Goal: Task Accomplishment & Management: Use online tool/utility

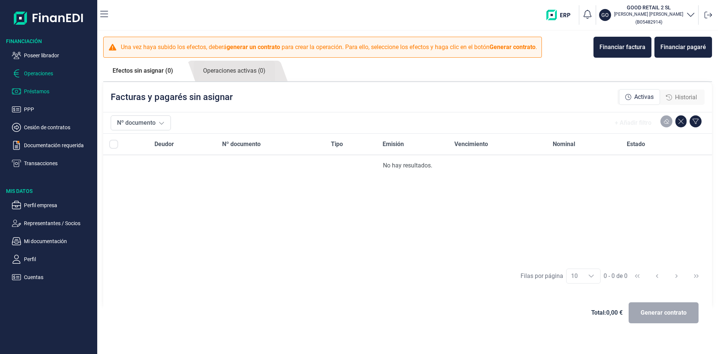
click at [42, 94] on p "Préstamos" at bounding box center [59, 91] width 70 height 9
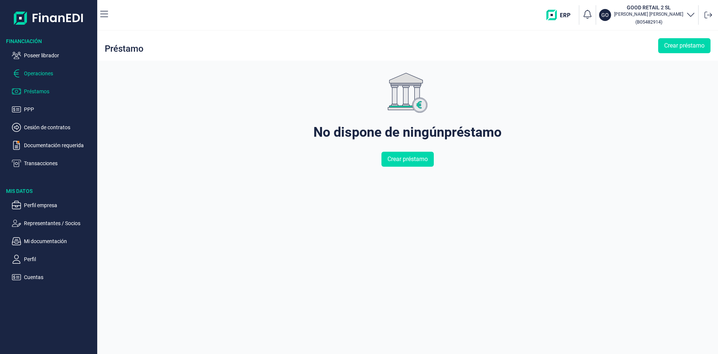
click at [47, 76] on p "Operaciones" at bounding box center [59, 73] width 70 height 9
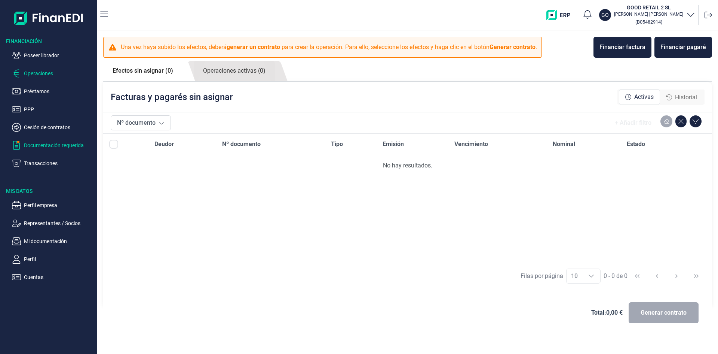
click at [48, 146] on p "Documentación requerida" at bounding box center [59, 145] width 70 height 9
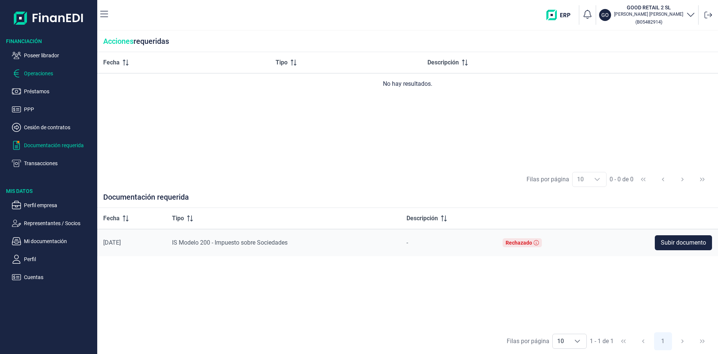
click at [44, 76] on p "Operaciones" at bounding box center [59, 73] width 70 height 9
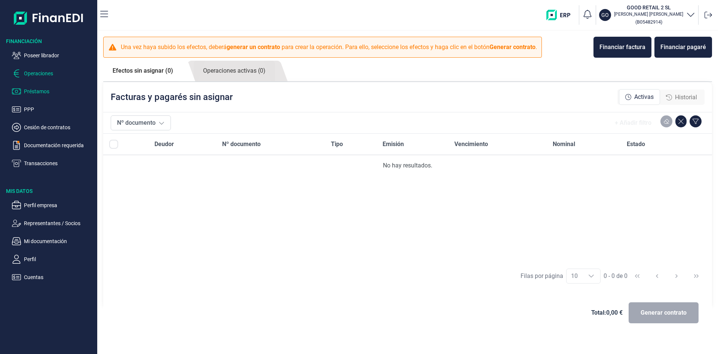
click at [42, 92] on p "Préstamos" at bounding box center [59, 91] width 70 height 9
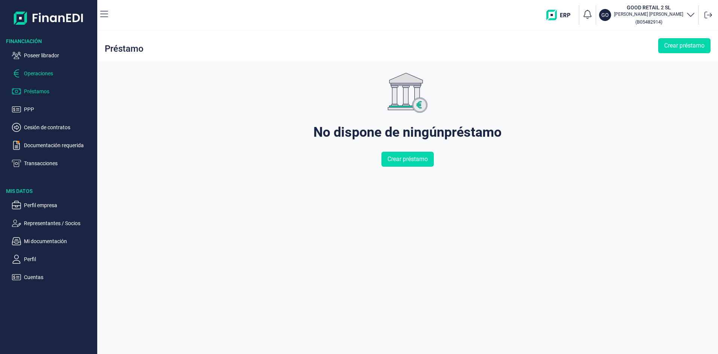
click at [43, 74] on p "Operaciones" at bounding box center [59, 73] width 70 height 9
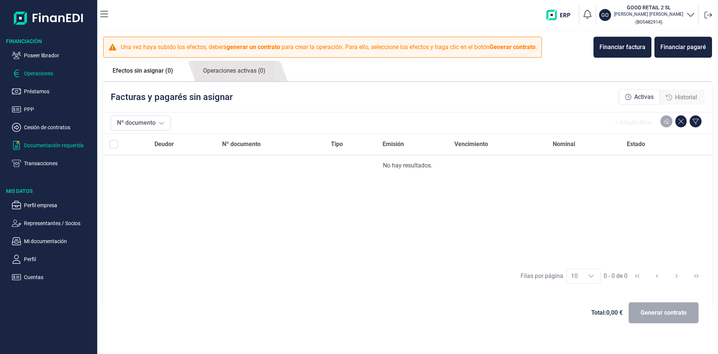
click at [82, 146] on p "Documentación requerida" at bounding box center [59, 145] width 70 height 9
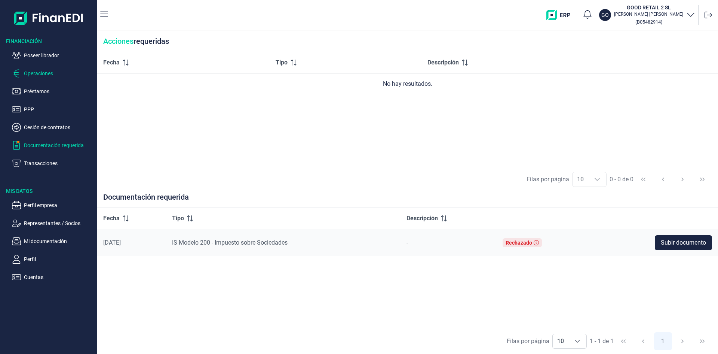
click at [45, 74] on p "Operaciones" at bounding box center [59, 73] width 70 height 9
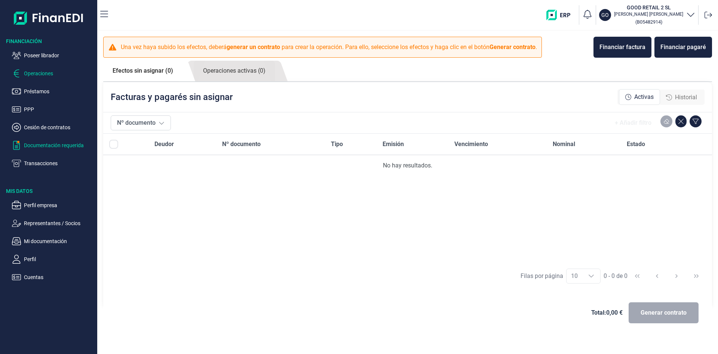
click at [64, 149] on p "Documentación requerida" at bounding box center [59, 145] width 70 height 9
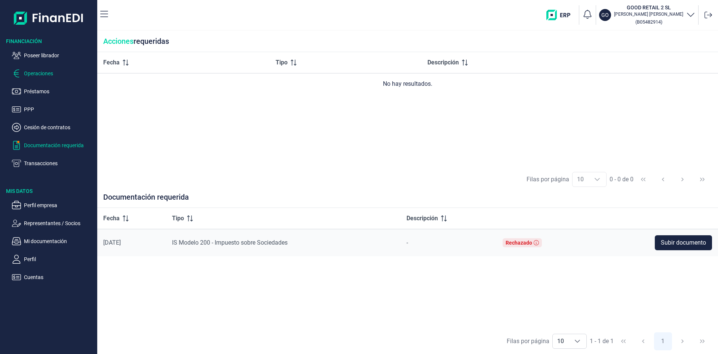
click at [44, 72] on p "Operaciones" at bounding box center [59, 73] width 70 height 9
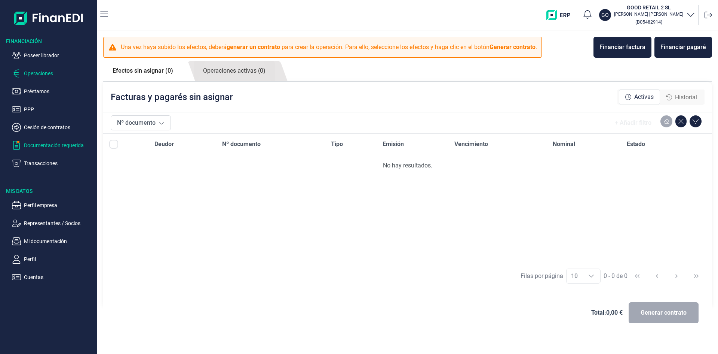
click at [60, 144] on p "Documentación requerida" at bounding box center [59, 145] width 70 height 9
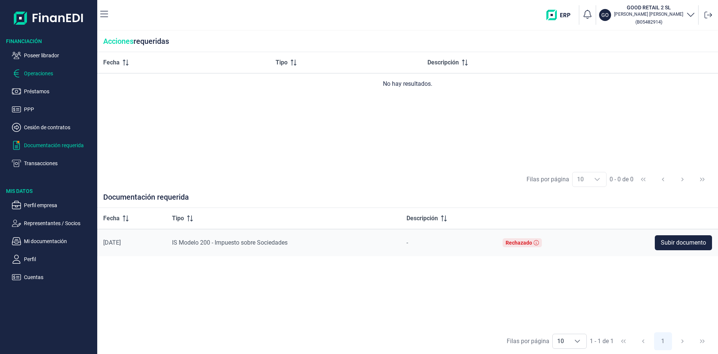
click at [41, 75] on p "Operaciones" at bounding box center [59, 73] width 70 height 9
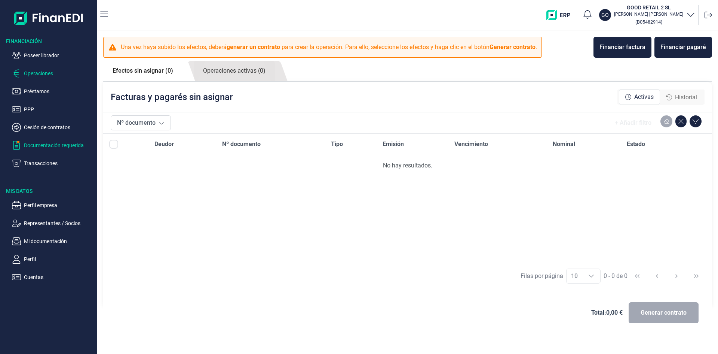
click at [52, 143] on p "Documentación requerida" at bounding box center [59, 145] width 70 height 9
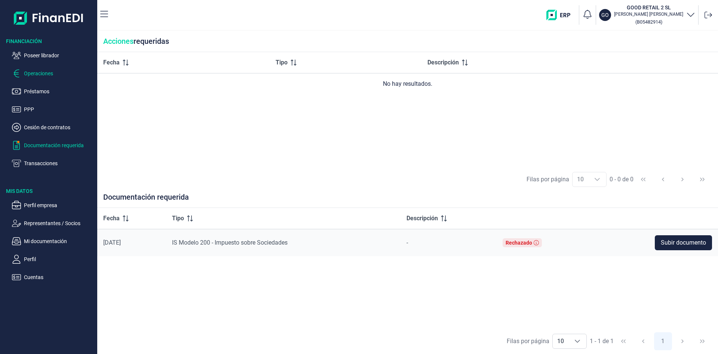
click at [48, 75] on p "Operaciones" at bounding box center [59, 73] width 70 height 9
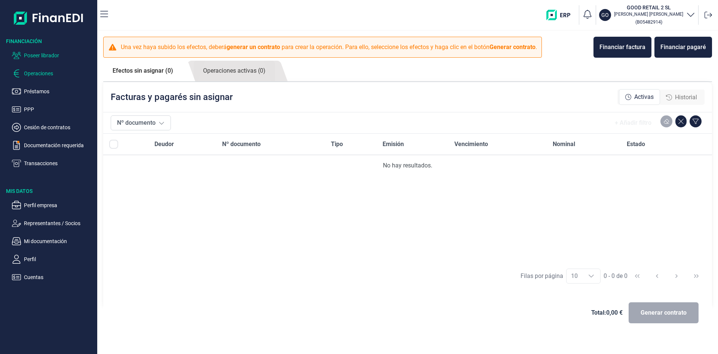
click at [46, 58] on p "Poseer librador" at bounding box center [59, 55] width 70 height 9
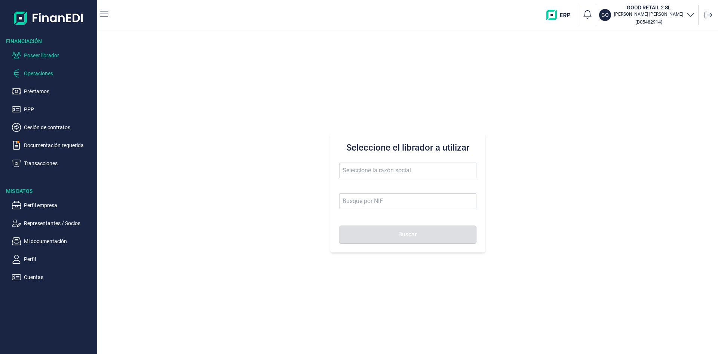
click at [49, 74] on p "Operaciones" at bounding box center [59, 73] width 70 height 9
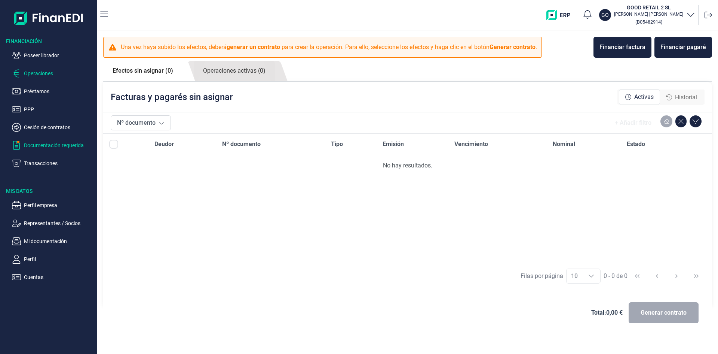
click at [49, 144] on p "Documentación requerida" at bounding box center [59, 145] width 70 height 9
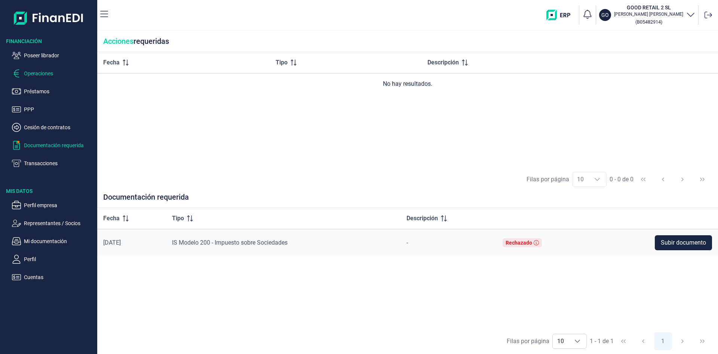
click at [39, 72] on p "Operaciones" at bounding box center [59, 73] width 70 height 9
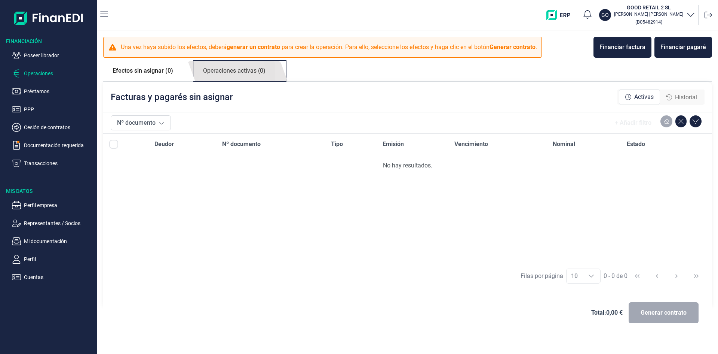
click at [227, 72] on link "Operaciones activas (0)" at bounding box center [234, 71] width 81 height 21
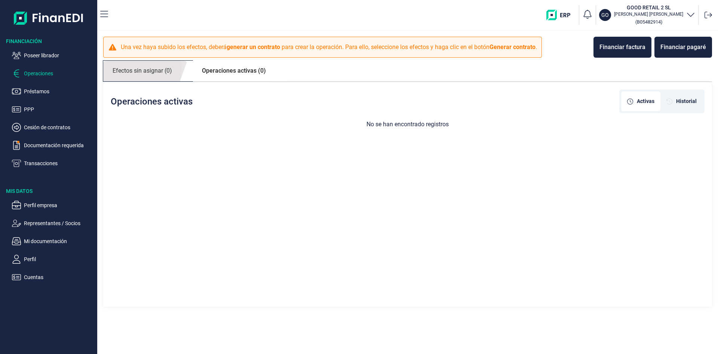
click at [156, 67] on link "Efectos sin asignar (0)" at bounding box center [142, 71] width 78 height 21
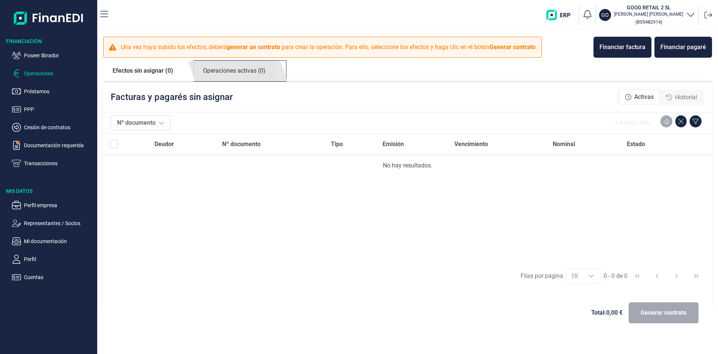
click at [230, 69] on link "Operaciones activas (0)" at bounding box center [234, 71] width 81 height 21
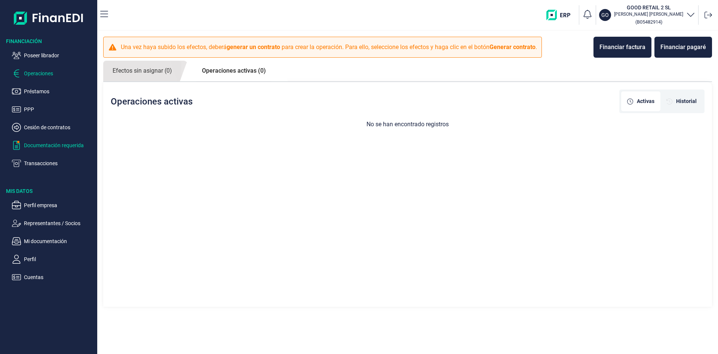
click at [67, 146] on p "Documentación requerida" at bounding box center [59, 145] width 70 height 9
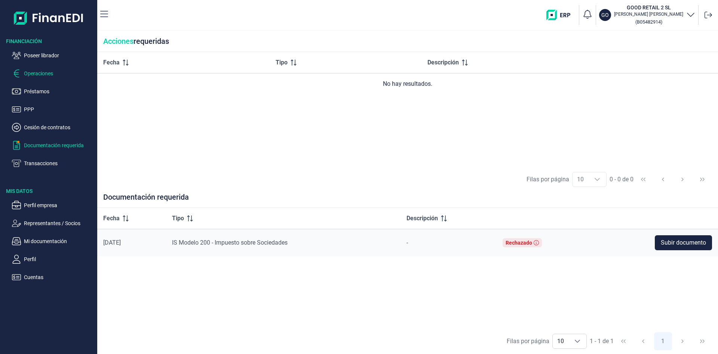
click at [48, 74] on p "Operaciones" at bounding box center [59, 73] width 70 height 9
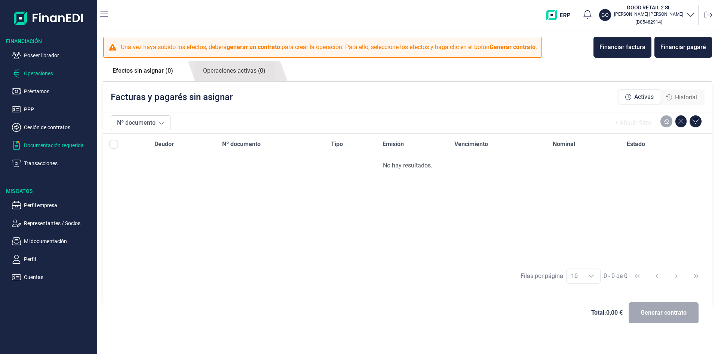
click at [64, 143] on p "Documentación requerida" at bounding box center [59, 145] width 70 height 9
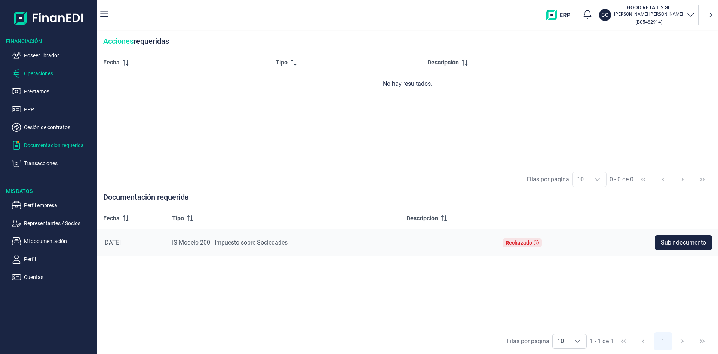
click at [40, 74] on p "Operaciones" at bounding box center [59, 73] width 70 height 9
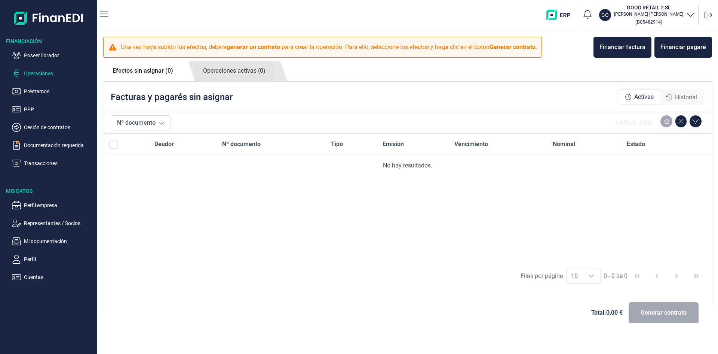
click at [139, 73] on link "Efectos sin asignar (0)" at bounding box center [142, 71] width 79 height 20
click at [230, 72] on link "Operaciones activas (0)" at bounding box center [234, 71] width 81 height 21
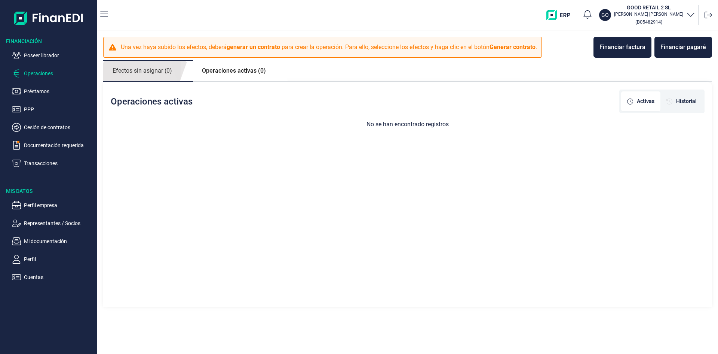
click at [148, 71] on link "Efectos sin asignar (0)" at bounding box center [142, 71] width 78 height 21
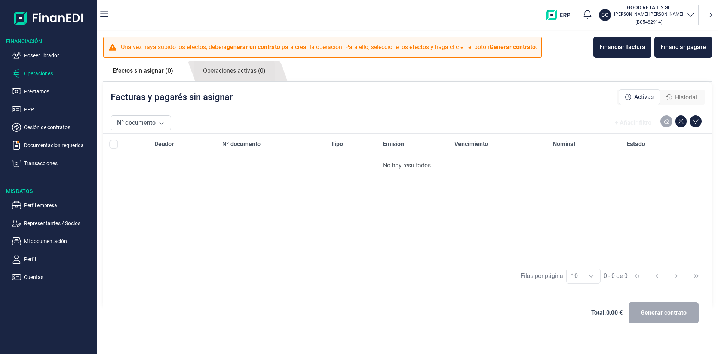
click at [50, 150] on ul "Poseer librador Operaciones Préstamos PPP Cesión de contratos Documentación req…" at bounding box center [48, 106] width 97 height 123
click at [52, 148] on p "Documentación requerida" at bounding box center [59, 145] width 70 height 9
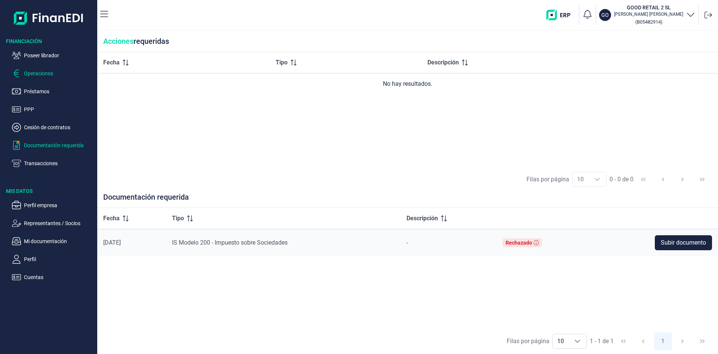
click at [44, 74] on p "Operaciones" at bounding box center [59, 73] width 70 height 9
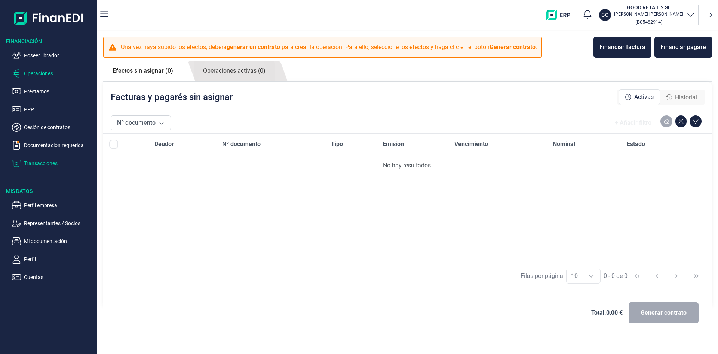
click at [50, 164] on p "Transacciones" at bounding box center [59, 163] width 70 height 9
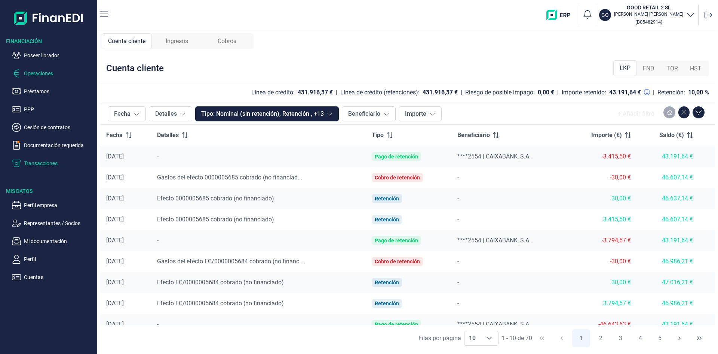
click at [43, 72] on p "Operaciones" at bounding box center [59, 73] width 70 height 9
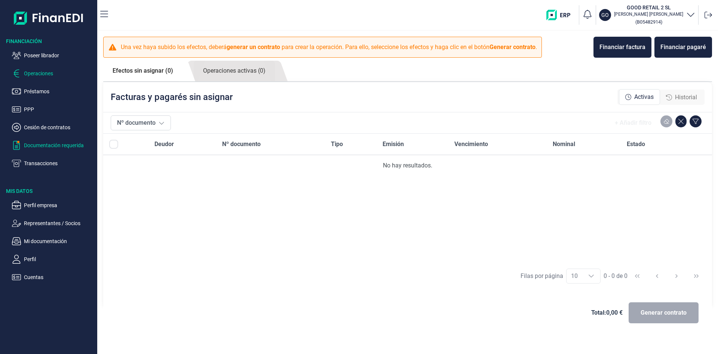
click at [47, 146] on p "Documentación requerida" at bounding box center [59, 145] width 70 height 9
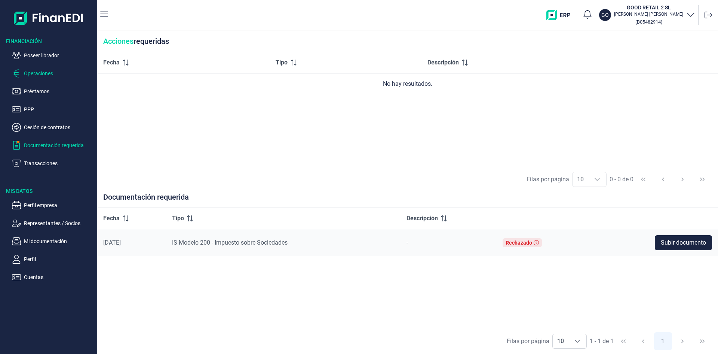
click at [43, 73] on p "Operaciones" at bounding box center [59, 73] width 70 height 9
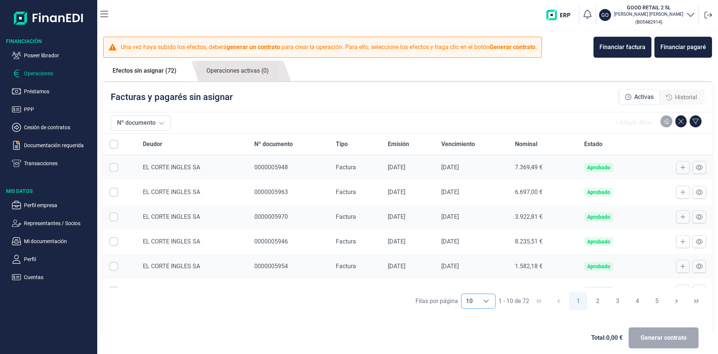
click at [485, 301] on icon "Choose" at bounding box center [486, 301] width 6 height 6
click at [476, 288] on li "100" at bounding box center [475, 284] width 34 height 18
type input "100"
click at [113, 143] on input "All items unselected" at bounding box center [113, 144] width 9 height 9
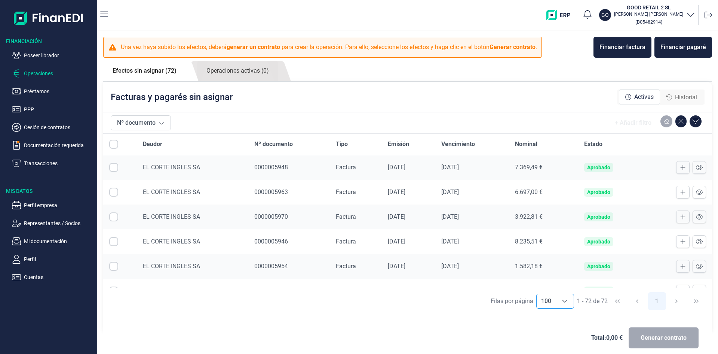
click at [114, 143] on input "All items unselected" at bounding box center [113, 144] width 9 height 9
checkbox input "false"
click at [114, 169] on input "Row Selected null" at bounding box center [113, 167] width 9 height 9
checkbox input "true"
click at [112, 191] on input "Row Selected null" at bounding box center [113, 191] width 9 height 9
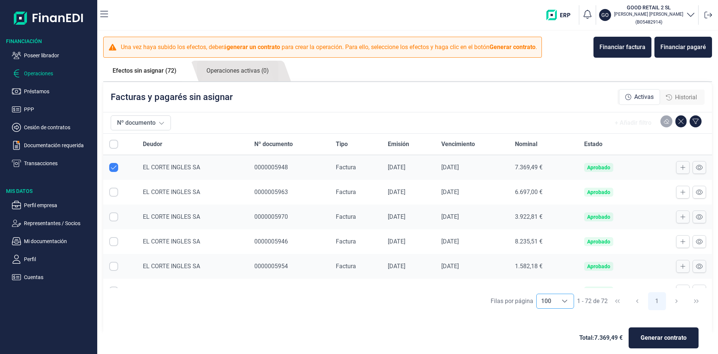
checkbox input "true"
click at [116, 217] on input "Row Selected null" at bounding box center [113, 216] width 9 height 9
checkbox input "true"
click at [113, 242] on input "Row Selected null" at bounding box center [113, 241] width 9 height 9
checkbox input "true"
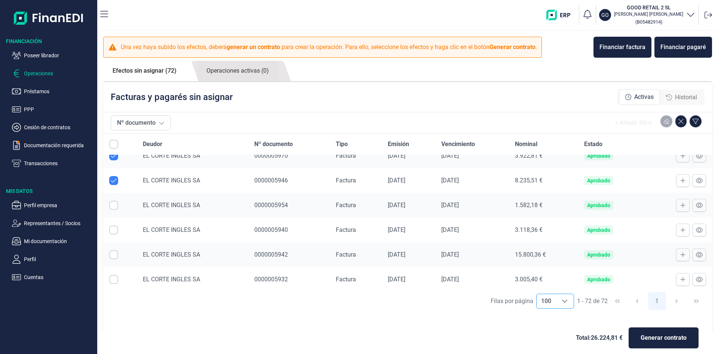
scroll to position [70, 0]
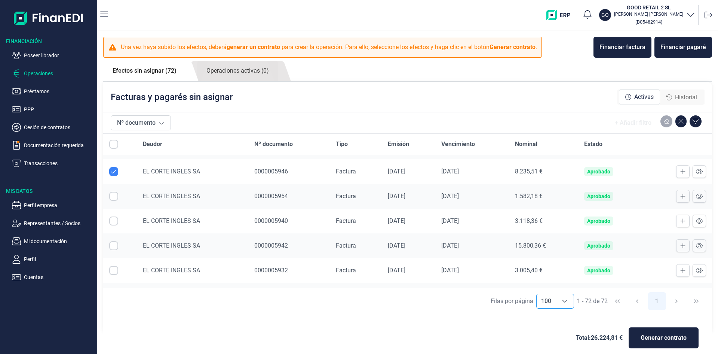
click at [115, 198] on input "Row Selected null" at bounding box center [113, 196] width 9 height 9
checkbox input "true"
click at [115, 223] on input "Row Selected null" at bounding box center [113, 220] width 9 height 9
checkbox input "true"
click at [113, 244] on input "Row Selected null" at bounding box center [113, 245] width 9 height 9
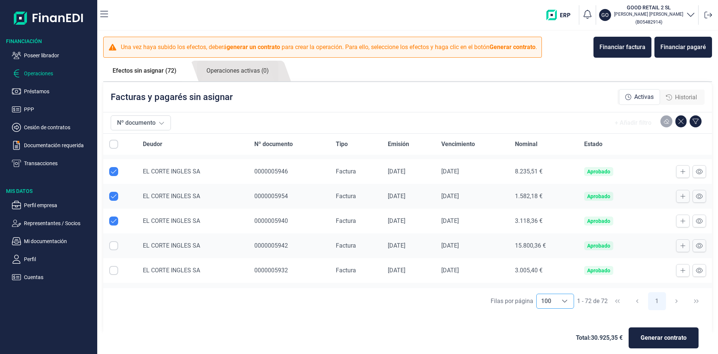
checkbox input "true"
click at [114, 272] on input "Row Selected null" at bounding box center [113, 270] width 9 height 9
checkbox input "true"
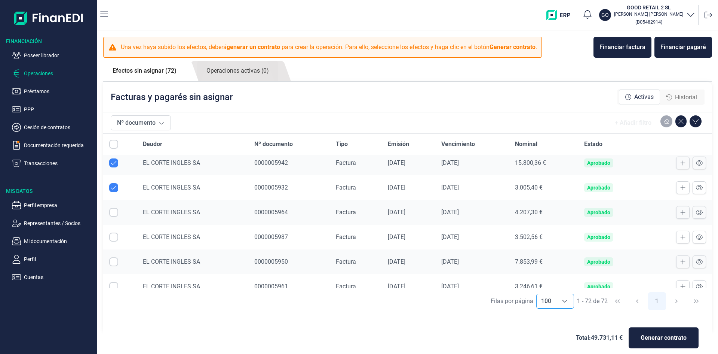
scroll to position [183, 0]
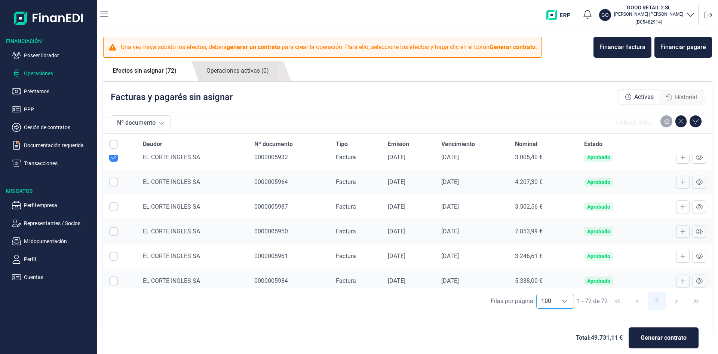
click at [114, 181] on input "Row Selected null" at bounding box center [113, 181] width 9 height 9
checkbox input "true"
drag, startPoint x: 114, startPoint y: 204, endPoint x: 115, endPoint y: 217, distance: 13.9
click at [114, 204] on input "Row Selected null" at bounding box center [113, 206] width 9 height 9
checkbox input "true"
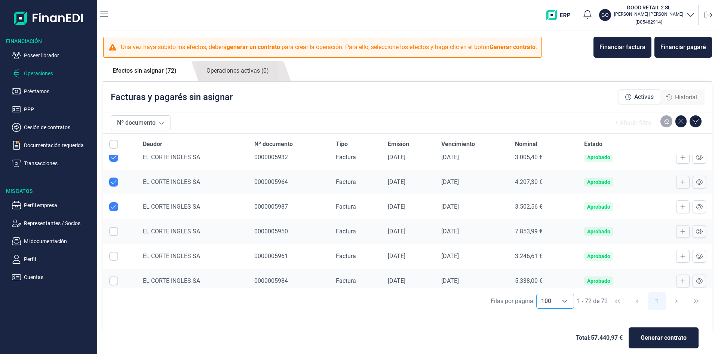
click at [115, 230] on input "Row Selected null" at bounding box center [113, 231] width 9 height 9
checkbox input "true"
click at [113, 254] on input "Row Selected null" at bounding box center [113, 255] width 9 height 9
checkbox input "true"
click at [112, 282] on input "Row Selected null" at bounding box center [113, 280] width 9 height 9
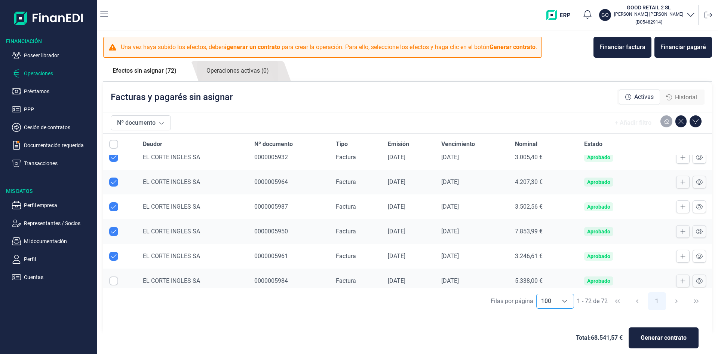
checkbox input "true"
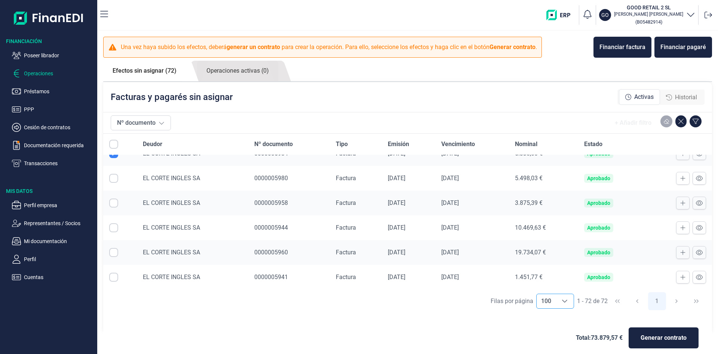
scroll to position [332, 0]
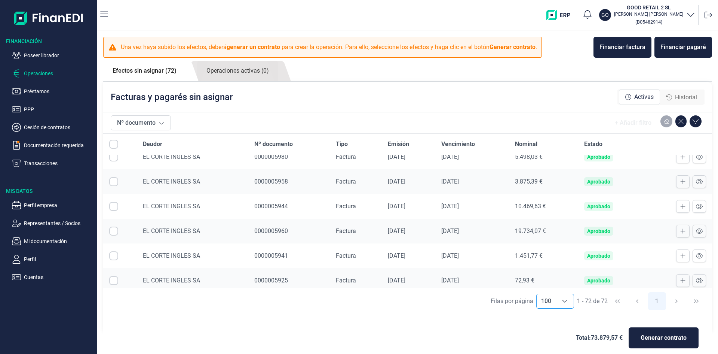
click at [114, 159] on input "Row Selected null" at bounding box center [113, 156] width 9 height 9
checkbox input "true"
click at [114, 183] on input "Row Selected null" at bounding box center [113, 181] width 9 height 9
checkbox input "true"
click at [113, 206] on input "Row Selected null" at bounding box center [113, 206] width 9 height 9
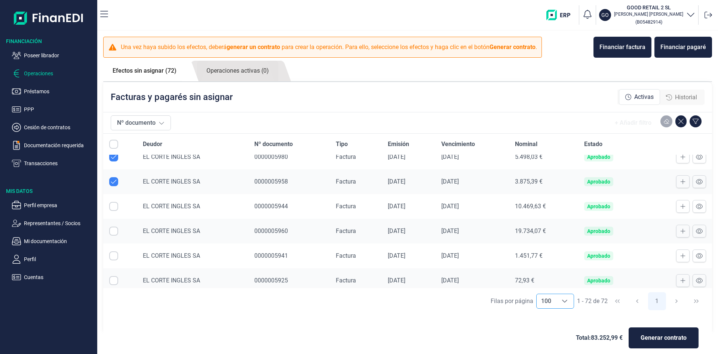
checkbox input "true"
click at [114, 233] on input "Row Selected null" at bounding box center [113, 230] width 9 height 9
checkbox input "true"
click at [112, 256] on input "Row Selected null" at bounding box center [113, 255] width 9 height 9
checkbox input "true"
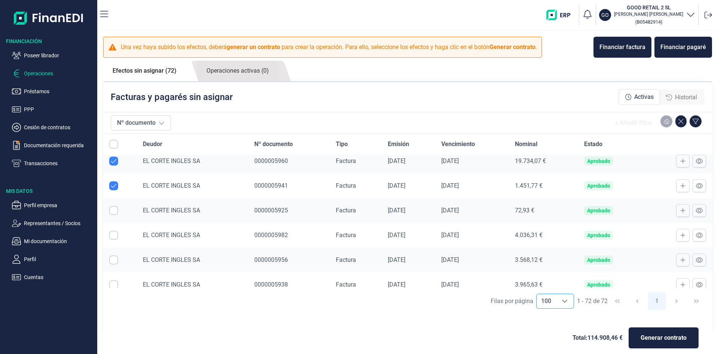
scroll to position [406, 0]
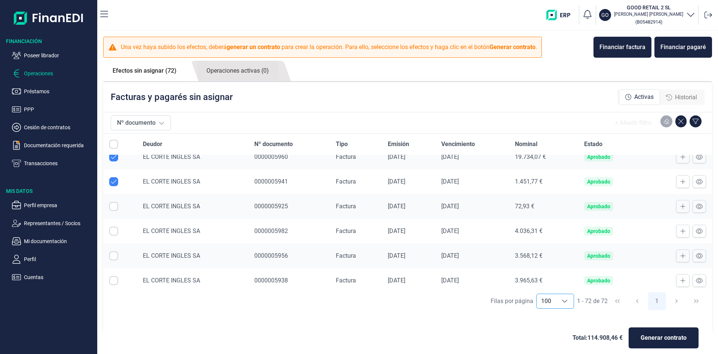
click at [115, 205] on input "Row Selected null" at bounding box center [113, 206] width 9 height 9
checkbox input "true"
click at [115, 230] on input "Row Selected null" at bounding box center [113, 230] width 9 height 9
checkbox input "true"
click at [116, 253] on input "Row Selected null" at bounding box center [113, 255] width 9 height 9
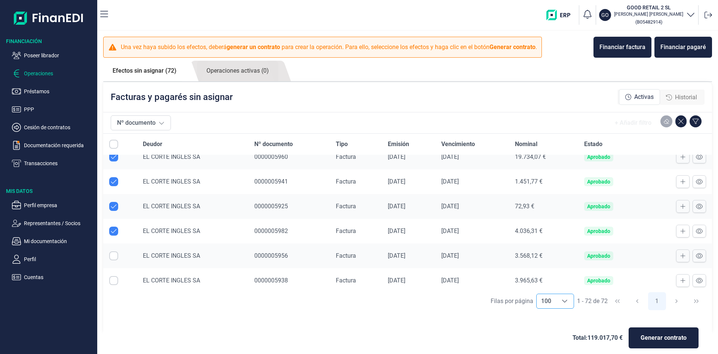
checkbox input "true"
click at [112, 281] on input "Row Selected null" at bounding box center [113, 280] width 9 height 9
checkbox input "true"
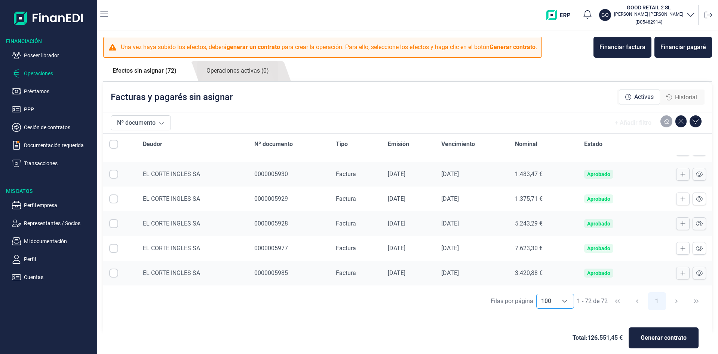
scroll to position [546, 0]
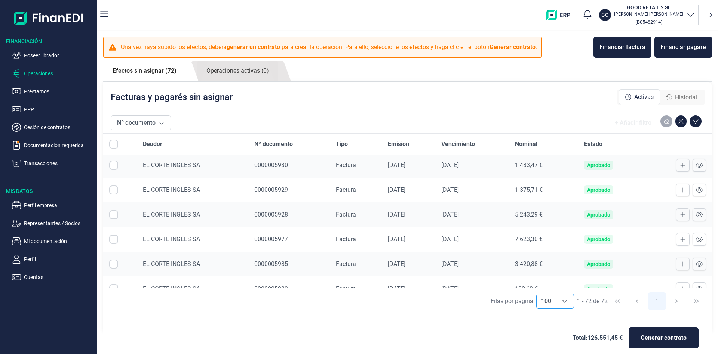
click at [112, 165] on input "Row Selected null" at bounding box center [113, 165] width 9 height 9
checkbox input "true"
click at [113, 190] on input "Row Selected null" at bounding box center [113, 189] width 9 height 9
checkbox input "true"
click at [113, 216] on input "Row Selected null" at bounding box center [113, 214] width 9 height 9
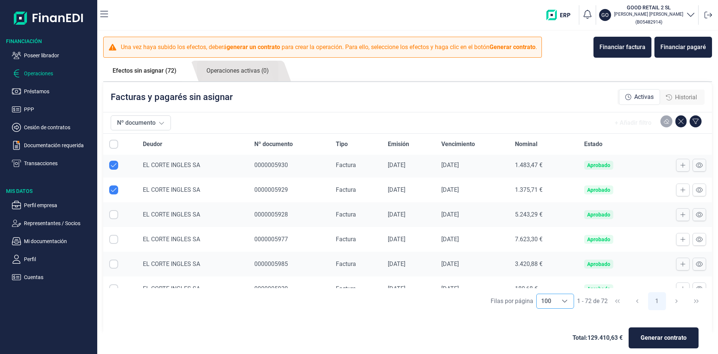
checkbox input "true"
click at [113, 240] on input "Row Selected null" at bounding box center [113, 239] width 9 height 9
checkbox input "true"
click at [113, 264] on input "Row Selected null" at bounding box center [113, 263] width 9 height 9
checkbox input "true"
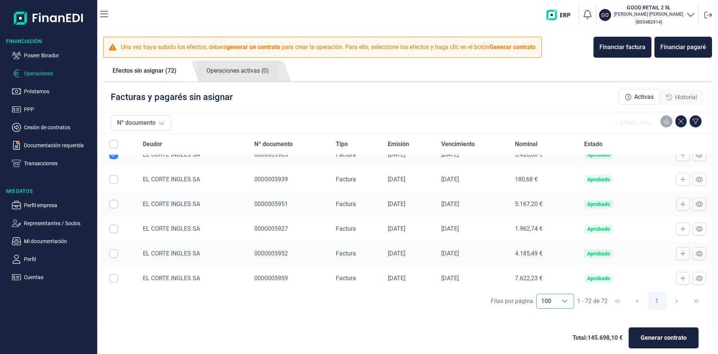
scroll to position [663, 0]
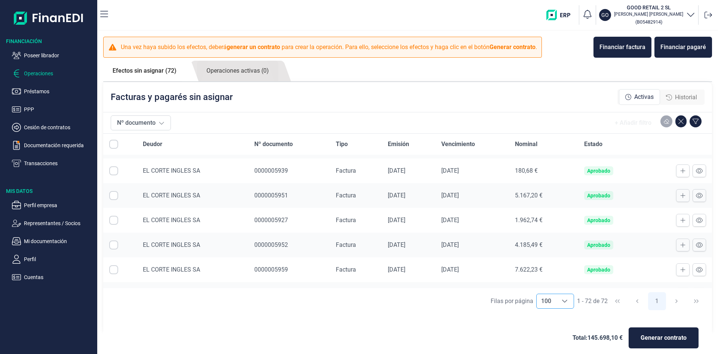
click at [114, 171] on input "Row Selected null" at bounding box center [113, 170] width 9 height 9
checkbox input "true"
click at [114, 198] on input "Row Selected null" at bounding box center [113, 195] width 9 height 9
checkbox input "true"
click at [115, 219] on input "Row Selected null" at bounding box center [113, 220] width 9 height 9
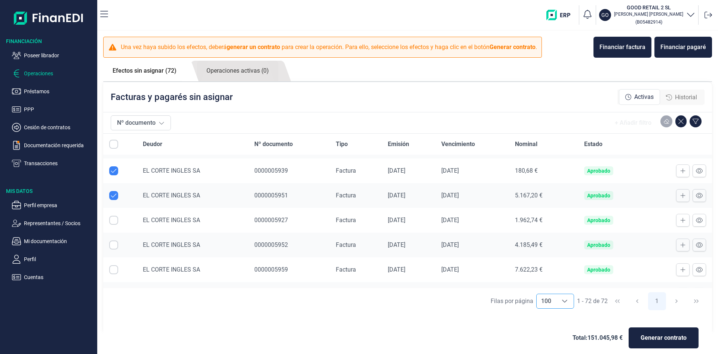
checkbox input "true"
drag, startPoint x: 116, startPoint y: 246, endPoint x: 117, endPoint y: 264, distance: 18.4
click at [115, 245] on input "Row Selected null" at bounding box center [113, 244] width 9 height 9
checkbox input "true"
click at [116, 272] on input "Row Selected null" at bounding box center [113, 269] width 9 height 9
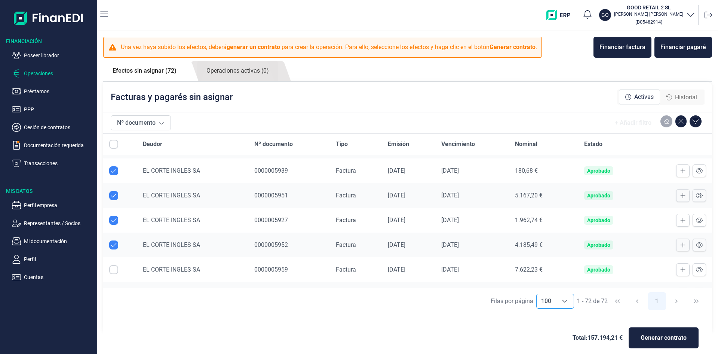
checkbox input "true"
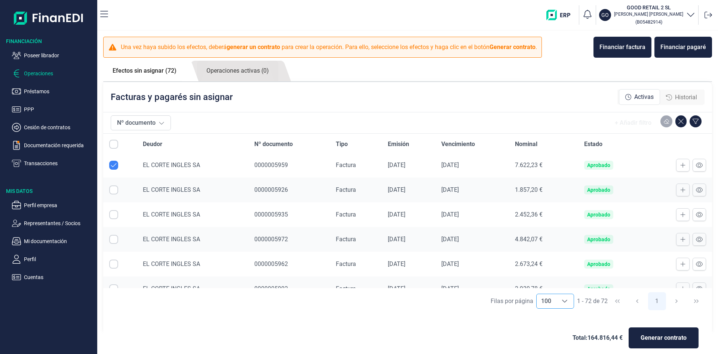
scroll to position [781, 0]
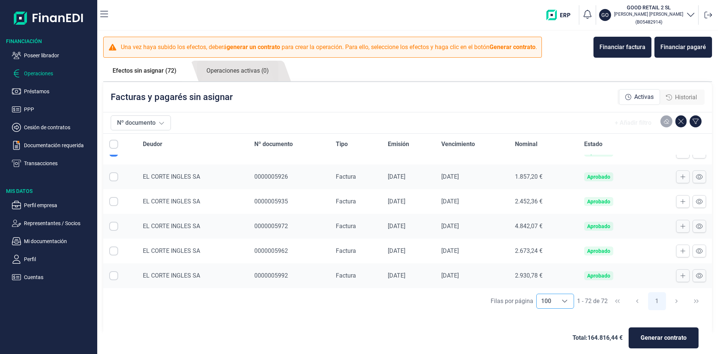
click at [115, 176] on input "Row Selected null" at bounding box center [113, 176] width 9 height 9
checkbox input "true"
click at [114, 199] on input "Row Selected null" at bounding box center [113, 201] width 9 height 9
checkbox input "true"
click at [114, 227] on input "Row Selected null" at bounding box center [113, 226] width 9 height 9
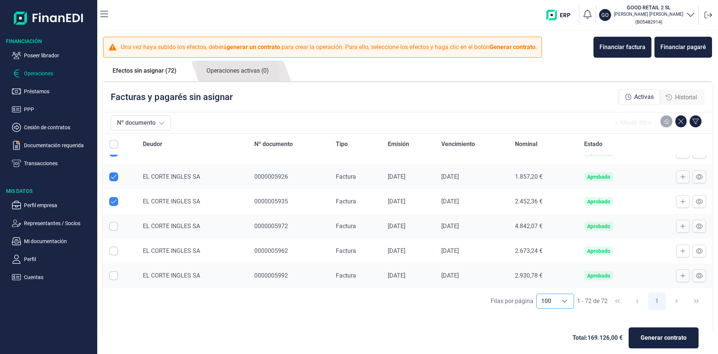
checkbox input "true"
click at [113, 252] on input "Row Selected null" at bounding box center [113, 250] width 9 height 9
checkbox input "true"
click at [116, 278] on input "Row Selected null" at bounding box center [113, 275] width 9 height 9
checkbox input "true"
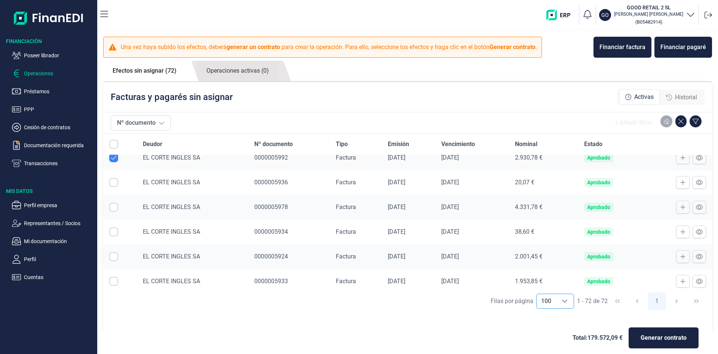
scroll to position [908, 0]
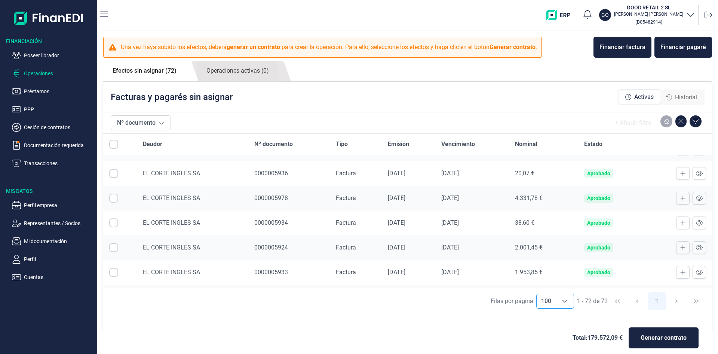
click at [114, 174] on input "Row Selected null" at bounding box center [113, 173] width 9 height 9
checkbox input "true"
click at [116, 198] on input "Row Selected null" at bounding box center [113, 197] width 9 height 9
checkbox input "true"
click at [114, 222] on input "Row Selected null" at bounding box center [113, 222] width 9 height 9
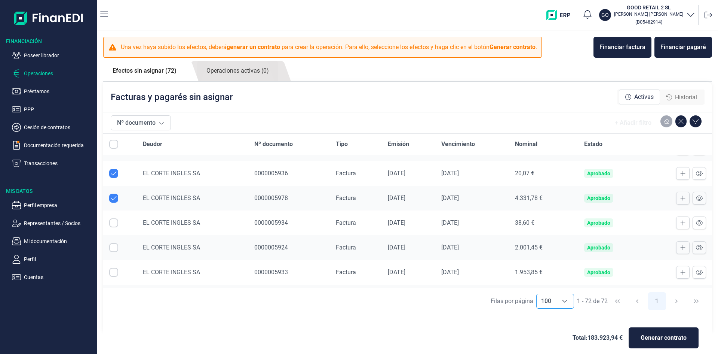
checkbox input "true"
click at [113, 250] on input "Row Selected null" at bounding box center [113, 247] width 9 height 9
checkbox input "true"
click at [116, 270] on input "Row Selected null" at bounding box center [113, 272] width 9 height 9
checkbox input "true"
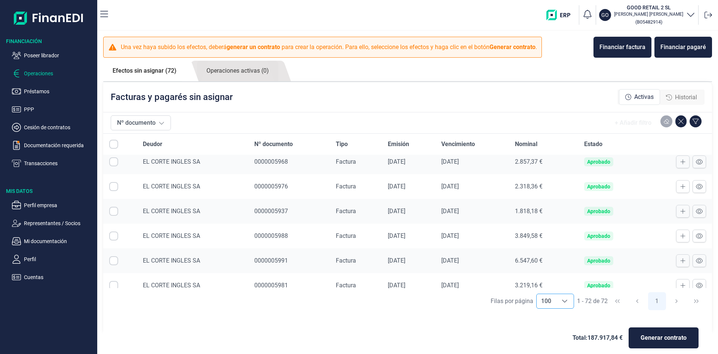
scroll to position [1043, 0]
click at [115, 162] on input "Row Selected null" at bounding box center [113, 161] width 9 height 9
checkbox input "true"
click at [113, 187] on input "Row Selected null" at bounding box center [113, 185] width 9 height 9
checkbox input "true"
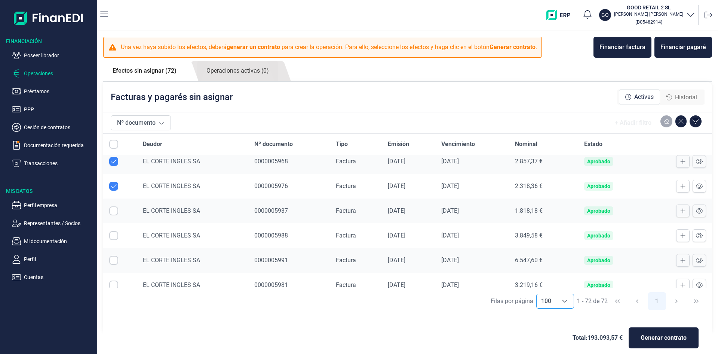
click at [115, 210] on input "Row Selected null" at bounding box center [113, 210] width 9 height 9
checkbox input "true"
click at [114, 233] on input "Row Selected null" at bounding box center [113, 235] width 9 height 9
checkbox input "true"
click at [114, 258] on input "Row Selected null" at bounding box center [113, 260] width 9 height 9
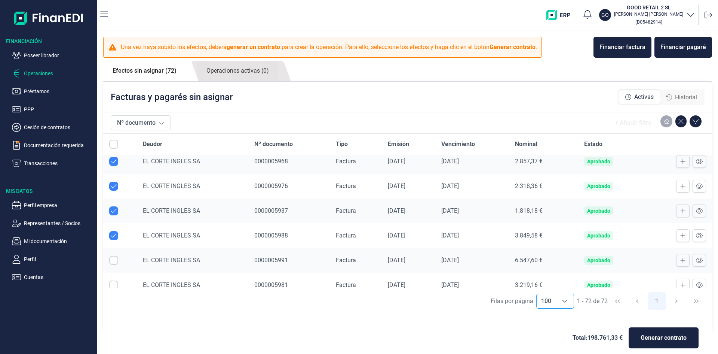
checkbox input "true"
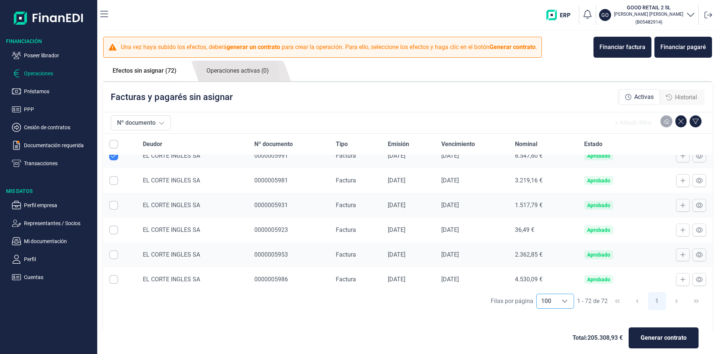
scroll to position [1170, 0]
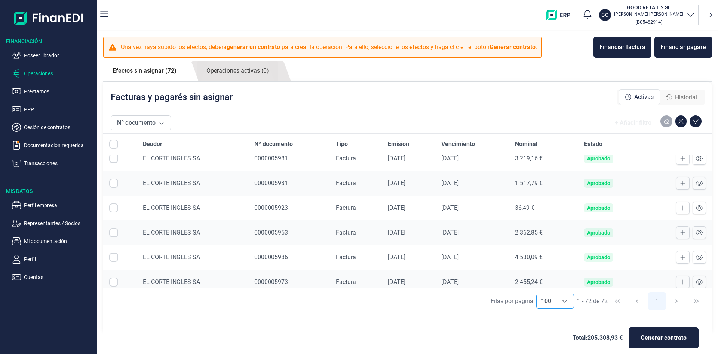
click at [114, 160] on input "Row Selected null" at bounding box center [113, 158] width 9 height 9
checkbox input "true"
click at [113, 183] on input "Row Selected null" at bounding box center [113, 182] width 9 height 9
checkbox input "true"
click at [114, 210] on input "Row Selected null" at bounding box center [113, 207] width 9 height 9
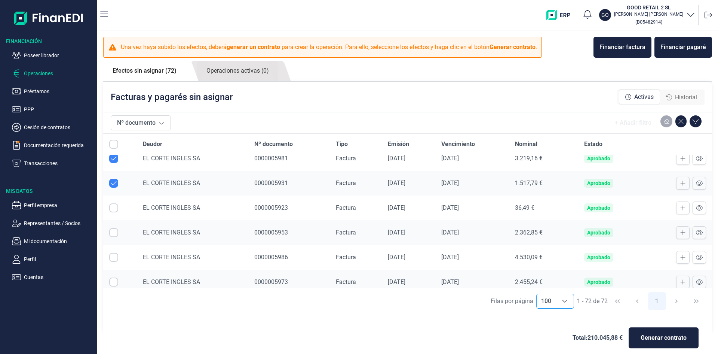
checkbox input "true"
click at [114, 232] on input "Row Selected null" at bounding box center [113, 232] width 9 height 9
checkbox input "true"
click at [113, 257] on input "Row Selected null" at bounding box center [113, 257] width 9 height 9
checkbox input "true"
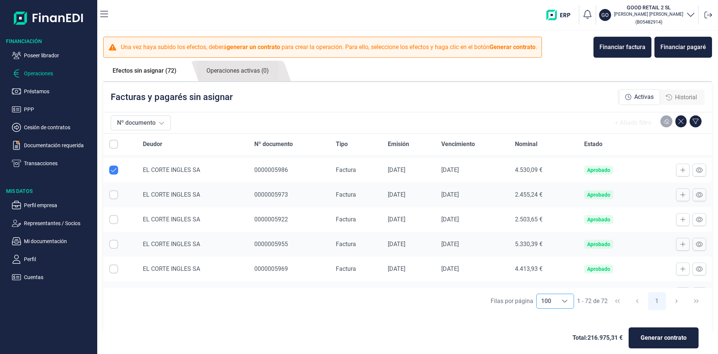
scroll to position [1274, 0]
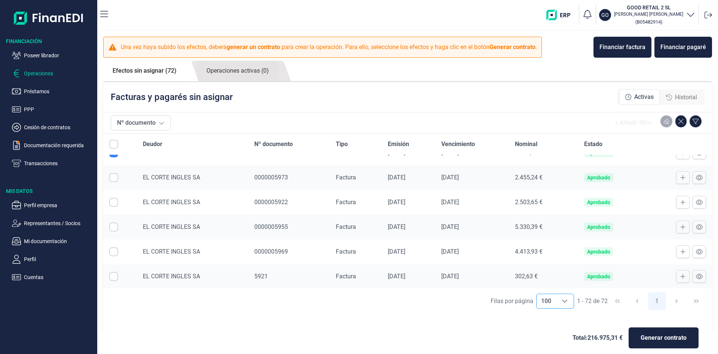
click at [114, 179] on input "Row Selected null" at bounding box center [113, 177] width 9 height 9
checkbox input "true"
click at [113, 201] on input "Row Selected null" at bounding box center [113, 202] width 9 height 9
checkbox input "true"
click at [113, 229] on input "Row Selected null" at bounding box center [113, 226] width 9 height 9
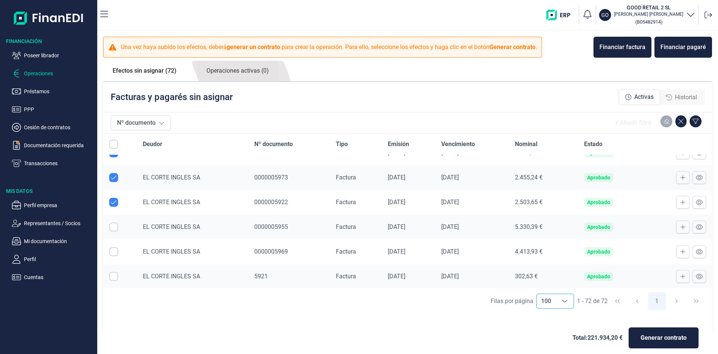
checkbox input "true"
click at [114, 254] on input "Row Selected null" at bounding box center [113, 251] width 9 height 9
checkbox input "true"
click at [114, 275] on input "Row Selected null" at bounding box center [113, 276] width 9 height 9
checkbox input "true"
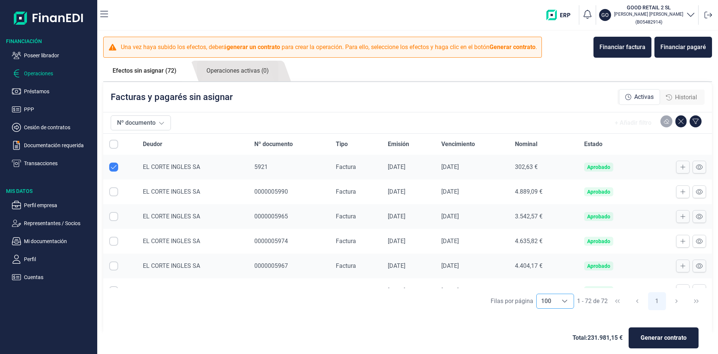
scroll to position [1344, 0]
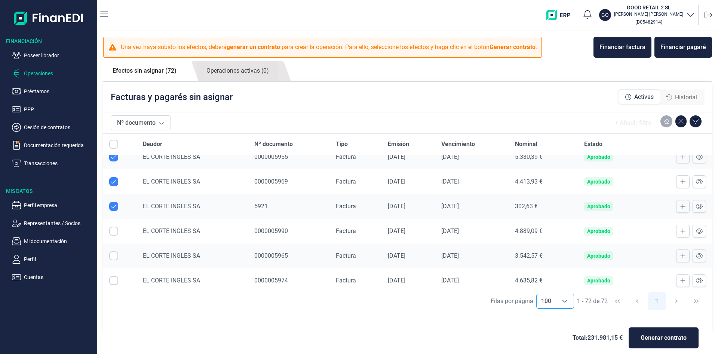
click at [115, 231] on input "Row Selected null" at bounding box center [113, 230] width 9 height 9
checkbox input "true"
click at [113, 258] on input "Row Selected null" at bounding box center [113, 255] width 9 height 9
checkbox input "true"
click at [114, 280] on input "Row Selected null" at bounding box center [113, 280] width 9 height 9
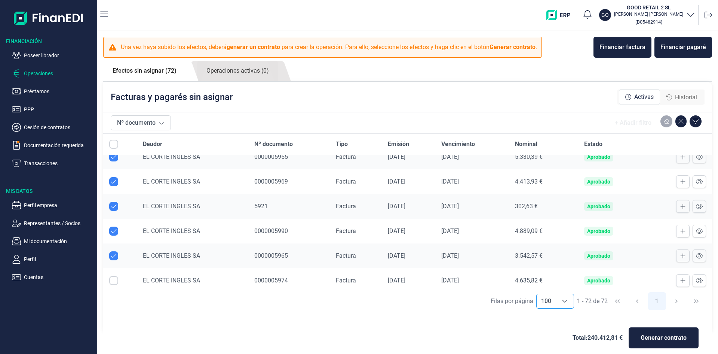
checkbox input "true"
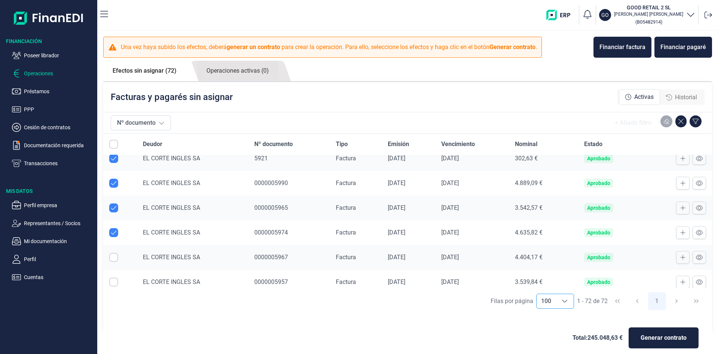
scroll to position [1396, 0]
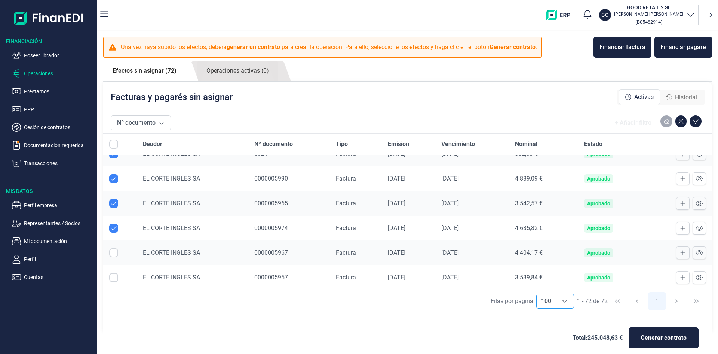
click at [112, 252] on input "Row Selected null" at bounding box center [113, 252] width 9 height 9
checkbox input "true"
click at [115, 277] on input "Row Selected null" at bounding box center [113, 277] width 9 height 9
checkbox input "true"
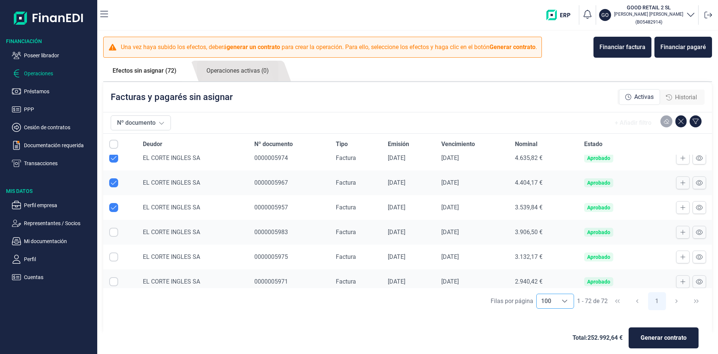
scroll to position [1479, 0]
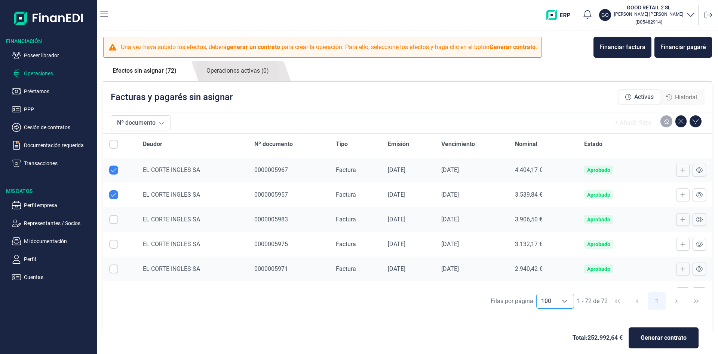
click at [116, 218] on input "Row Selected null" at bounding box center [113, 219] width 9 height 9
checkbox input "true"
click at [115, 242] on input "Row Selected null" at bounding box center [113, 243] width 9 height 9
checkbox input "true"
click at [113, 269] on input "Row Selected null" at bounding box center [113, 268] width 9 height 9
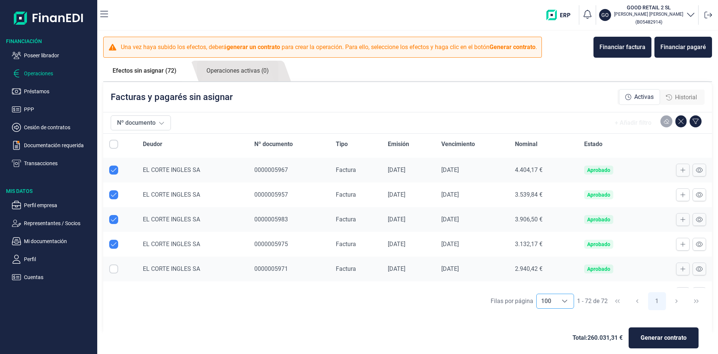
checkbox input "true"
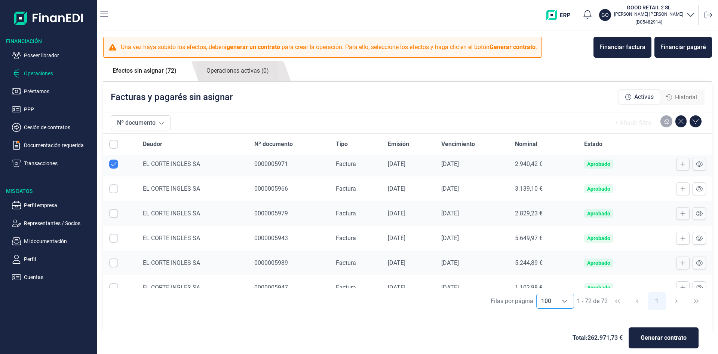
scroll to position [1562, 0]
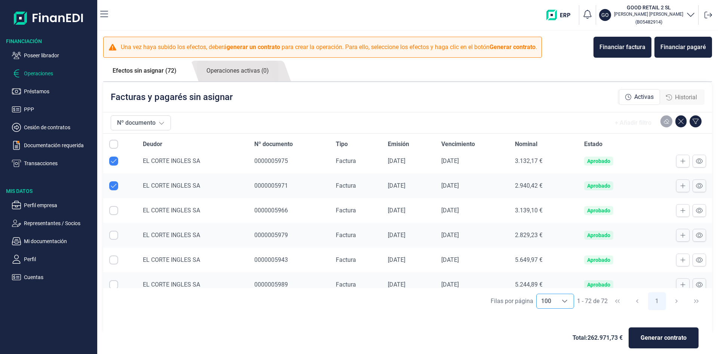
click at [114, 209] on input "Row Selected null" at bounding box center [113, 210] width 9 height 9
checkbox input "true"
click at [113, 233] on input "Row Selected null" at bounding box center [113, 234] width 9 height 9
checkbox input "true"
click at [113, 263] on input "Row Selected null" at bounding box center [113, 259] width 9 height 9
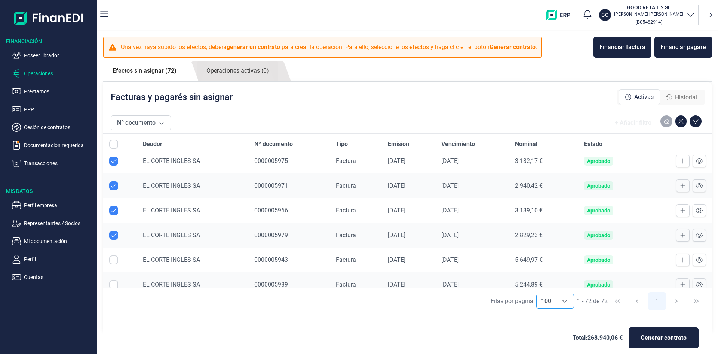
checkbox input "true"
click at [115, 284] on input "Row Selected null" at bounding box center [113, 284] width 9 height 9
checkbox input "true"
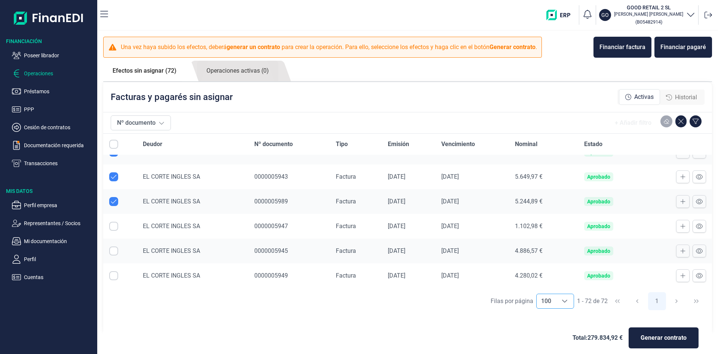
click at [116, 226] on input "Row Selected null" at bounding box center [113, 226] width 9 height 9
checkbox input "true"
click at [115, 252] on input "Row Selected null" at bounding box center [113, 250] width 9 height 9
checkbox input "true"
click at [114, 277] on input "Row Selected null" at bounding box center [113, 275] width 9 height 9
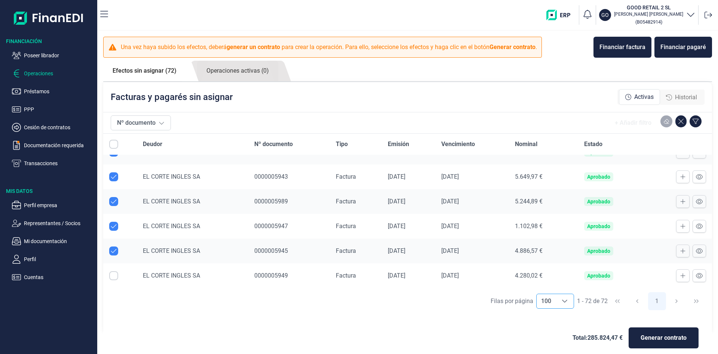
checkbox input "true"
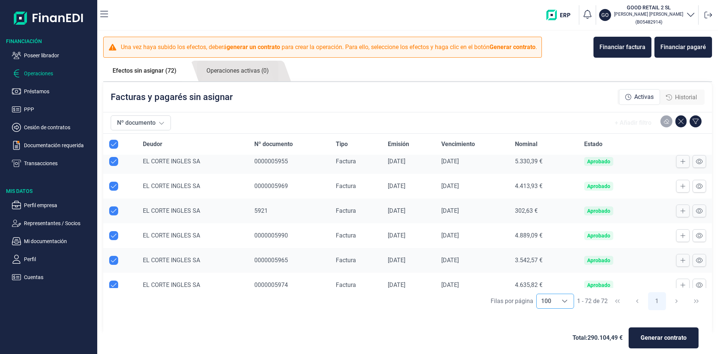
scroll to position [1331, 0]
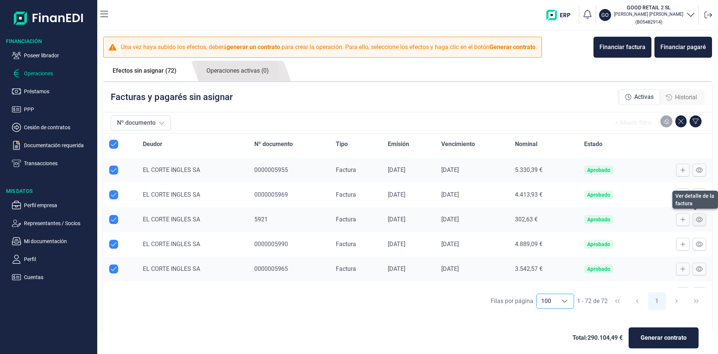
click at [696, 219] on icon at bounding box center [699, 219] width 7 height 5
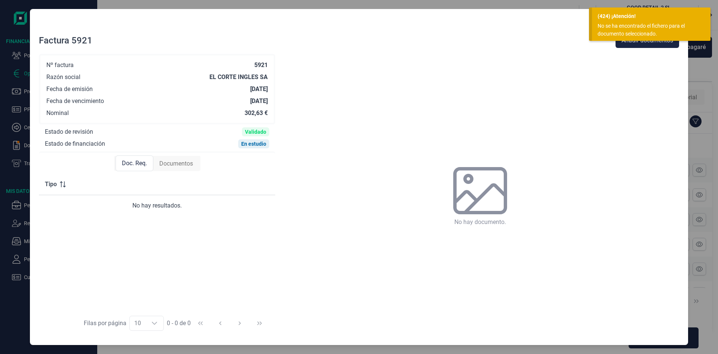
click at [185, 163] on span "Documentos" at bounding box center [176, 163] width 34 height 9
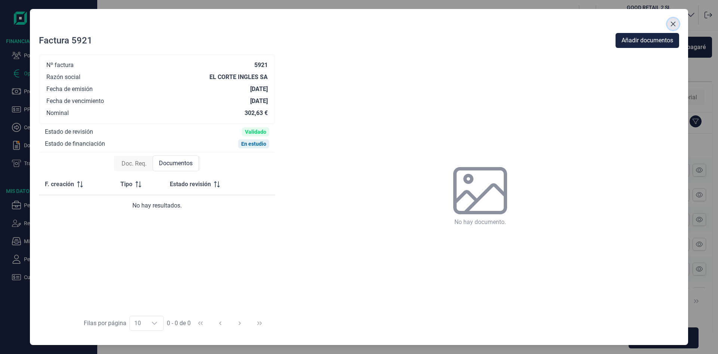
click at [672, 24] on icon "Close" at bounding box center [674, 24] width 6 height 6
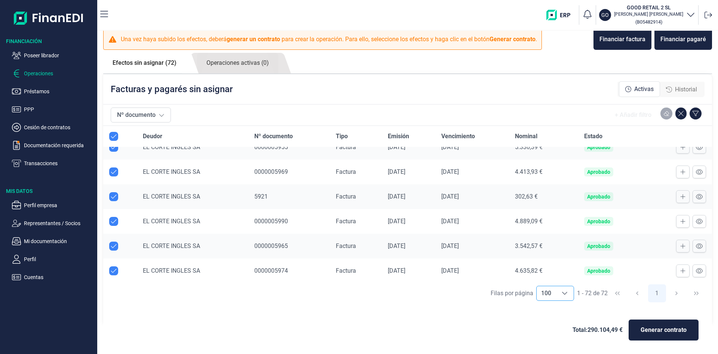
scroll to position [1308, 0]
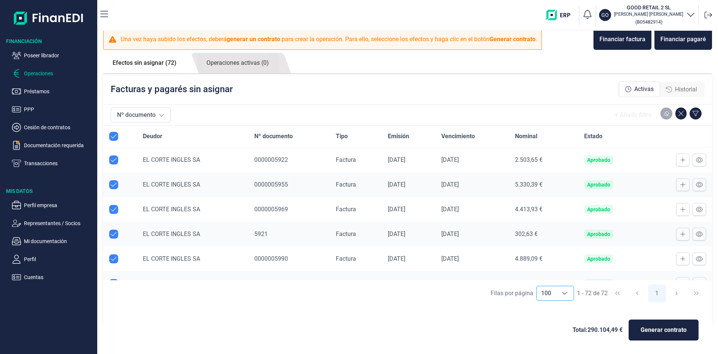
click at [116, 136] on input "Row Unselected null" at bounding box center [113, 135] width 9 height 9
checkbox input "false"
click at [116, 136] on input "Row Selected null" at bounding box center [113, 135] width 9 height 9
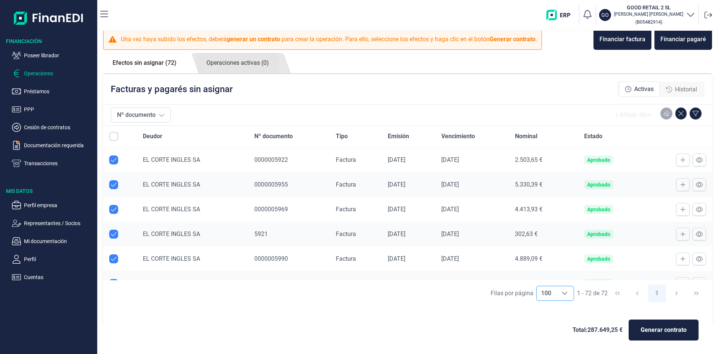
checkbox input "false"
click at [116, 136] on input "Row Selected null" at bounding box center [113, 135] width 9 height 9
checkbox input "true"
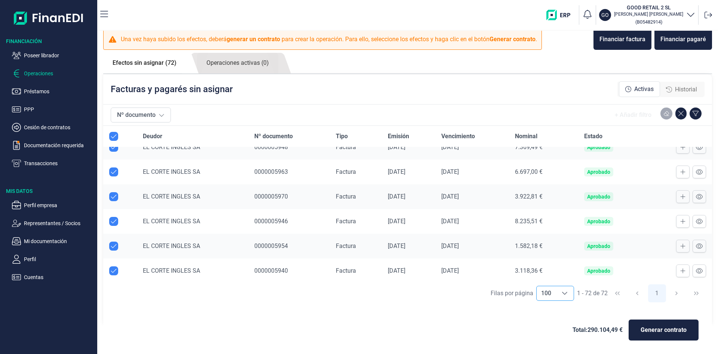
scroll to position [0, 0]
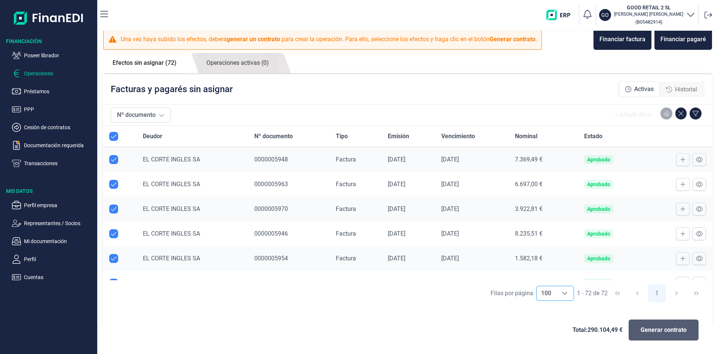
click at [662, 332] on span "Generar contrato" at bounding box center [664, 329] width 46 height 9
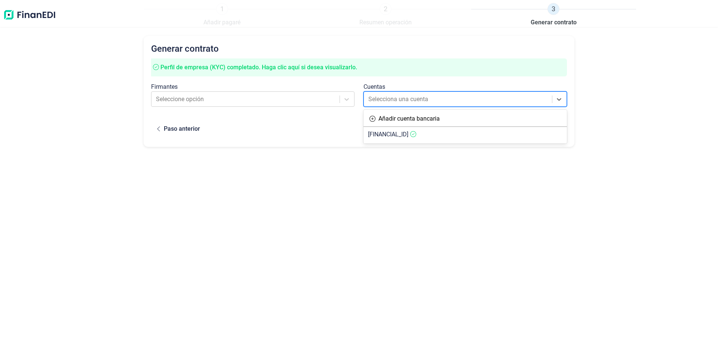
click at [432, 103] on div at bounding box center [459, 99] width 180 height 10
click at [409, 133] on span "[FINANCIAL_ID]" at bounding box center [388, 134] width 40 height 7
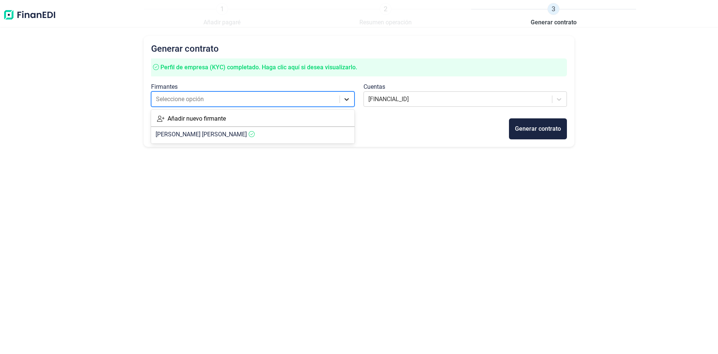
click at [346, 100] on icon at bounding box center [346, 98] width 7 height 7
click at [285, 132] on article "[PERSON_NAME] [PERSON_NAME]" at bounding box center [253, 134] width 204 height 15
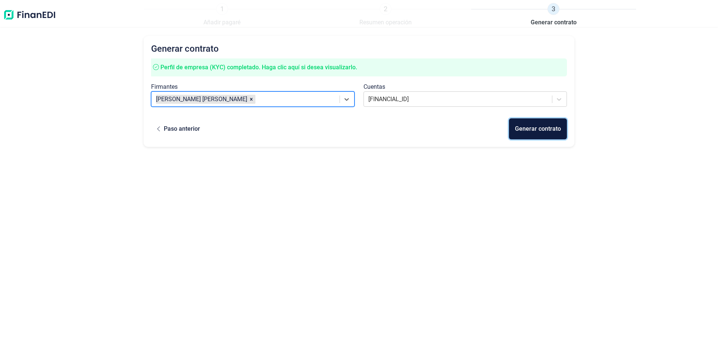
click at [526, 131] on div "Generar contrato" at bounding box center [538, 128] width 46 height 9
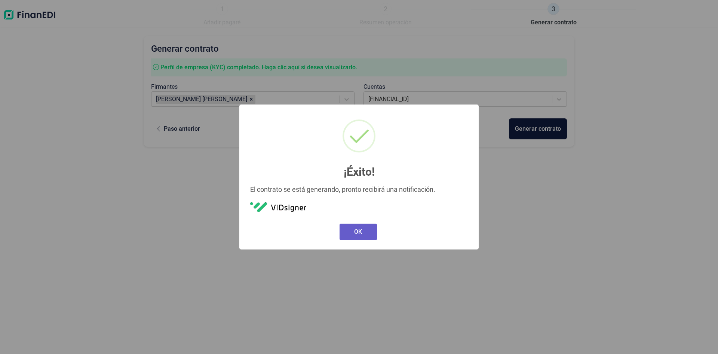
click at [360, 232] on button "OK" at bounding box center [358, 231] width 37 height 16
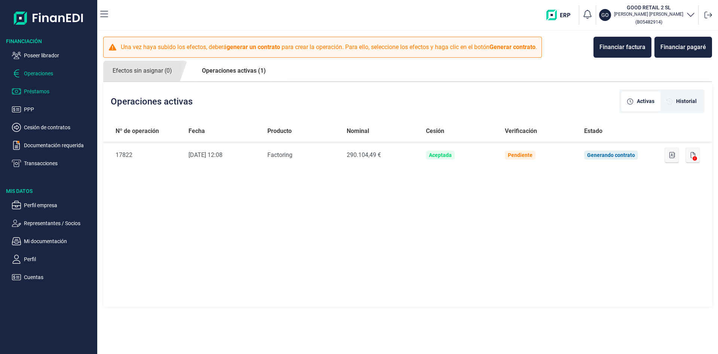
click at [46, 92] on p "Préstamos" at bounding box center [59, 91] width 70 height 9
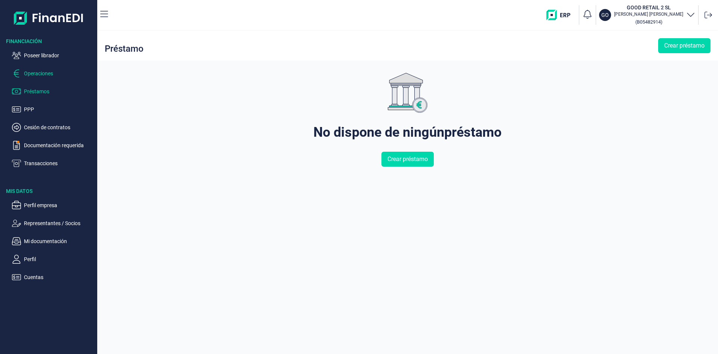
click at [47, 76] on p "Operaciones" at bounding box center [59, 73] width 70 height 9
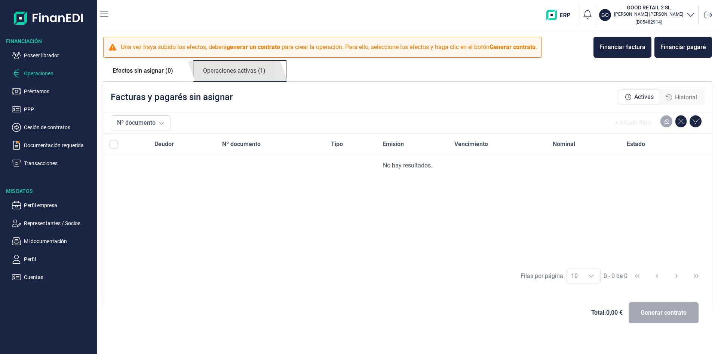
click at [227, 73] on link "Operaciones activas (1)" at bounding box center [234, 71] width 81 height 21
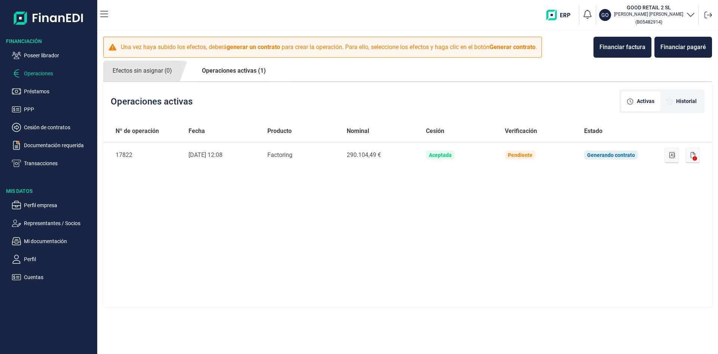
click at [46, 73] on p "Operaciones" at bounding box center [59, 73] width 70 height 9
